Goal: Task Accomplishment & Management: Manage account settings

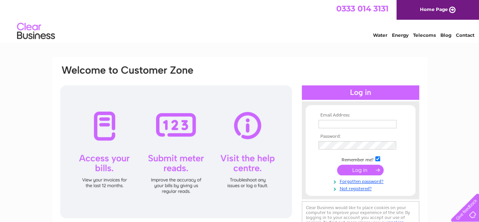
type input "gartally9@aol.com"
click at [358, 172] on input "submit" at bounding box center [360, 169] width 47 height 11
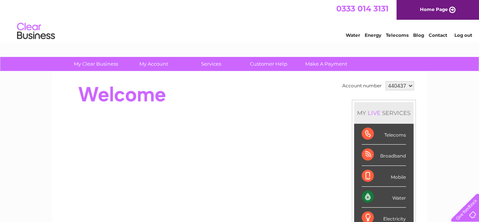
click at [394, 197] on div "Water" at bounding box center [384, 196] width 44 height 21
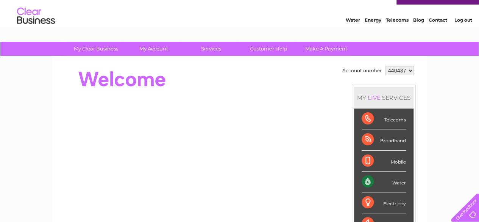
scroll to position [61, 0]
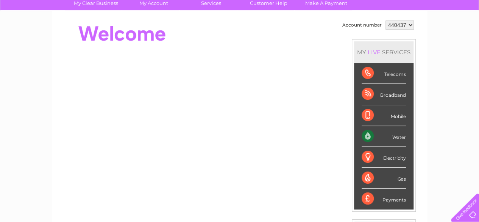
click at [392, 135] on div "Water" at bounding box center [384, 136] width 44 height 21
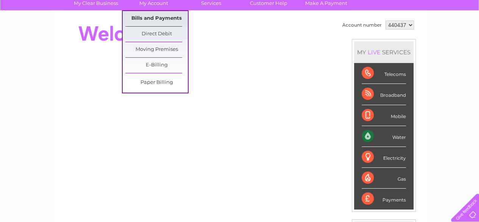
click at [156, 17] on link "Bills and Payments" at bounding box center [156, 18] width 63 height 15
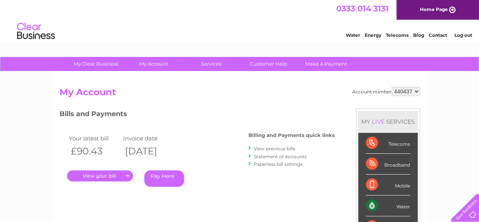
click at [113, 177] on link "." at bounding box center [100, 175] width 66 height 11
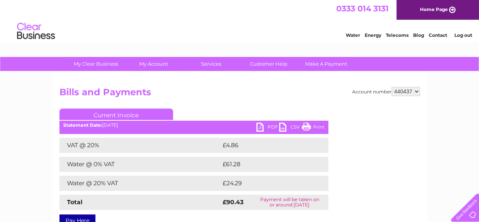
click at [260, 126] on link "PDF" at bounding box center [267, 127] width 23 height 11
